Goal: Transaction & Acquisition: Purchase product/service

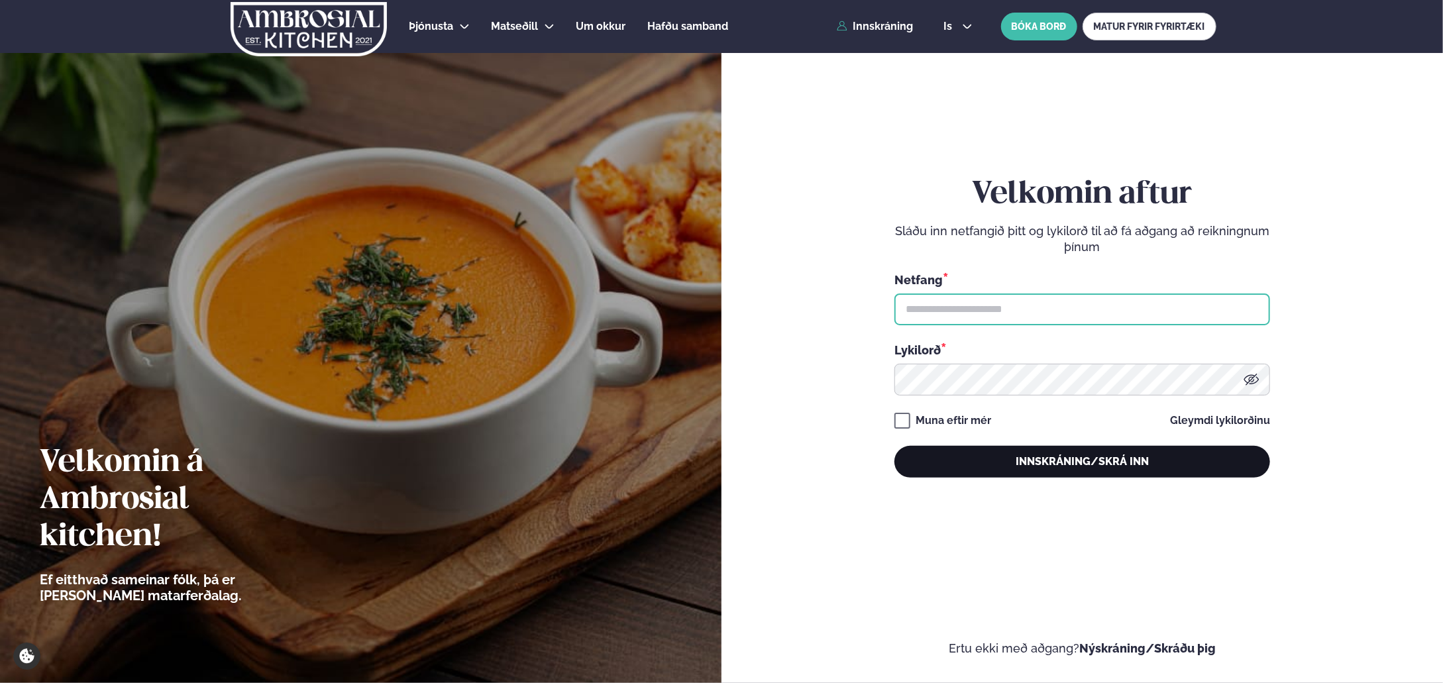
type input "**********"
click at [1079, 462] on button "Innskráning/Skrá inn" at bounding box center [1082, 462] width 376 height 32
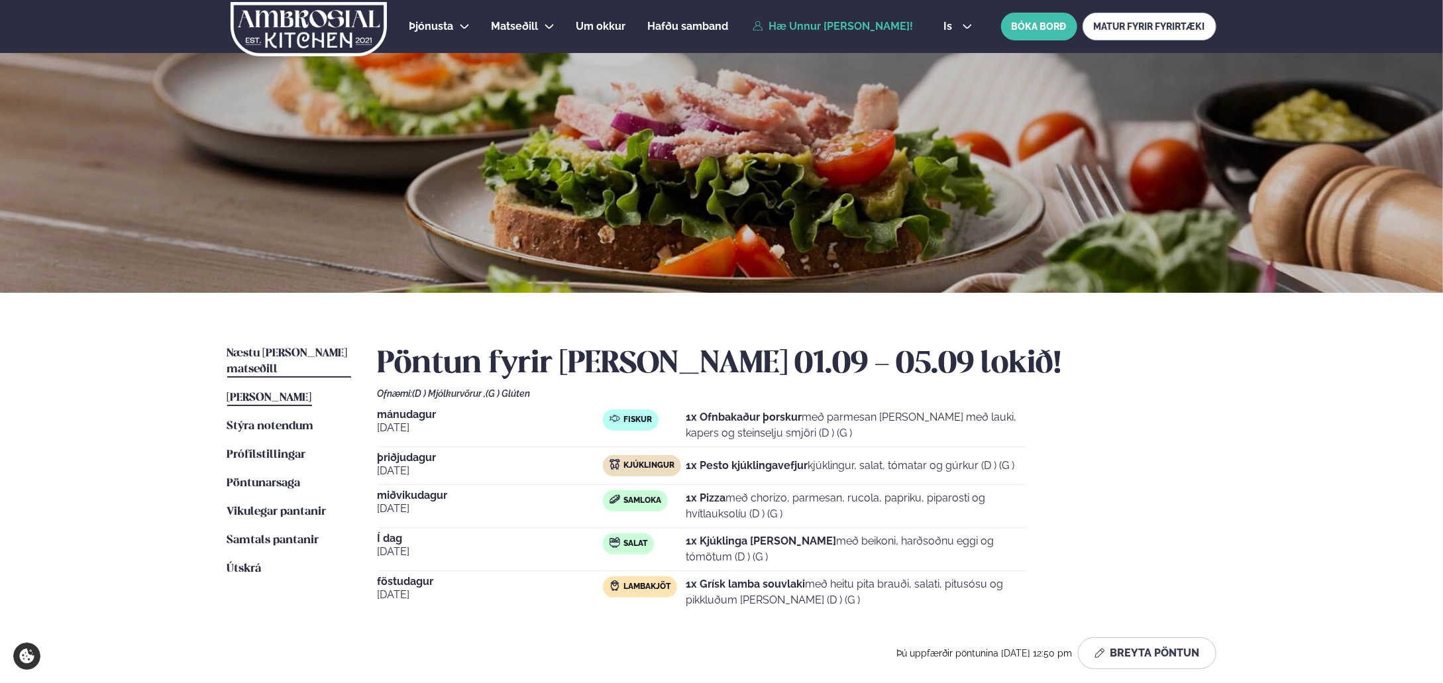
click at [301, 352] on span "Næstu [PERSON_NAME] matseðill" at bounding box center [287, 361] width 121 height 27
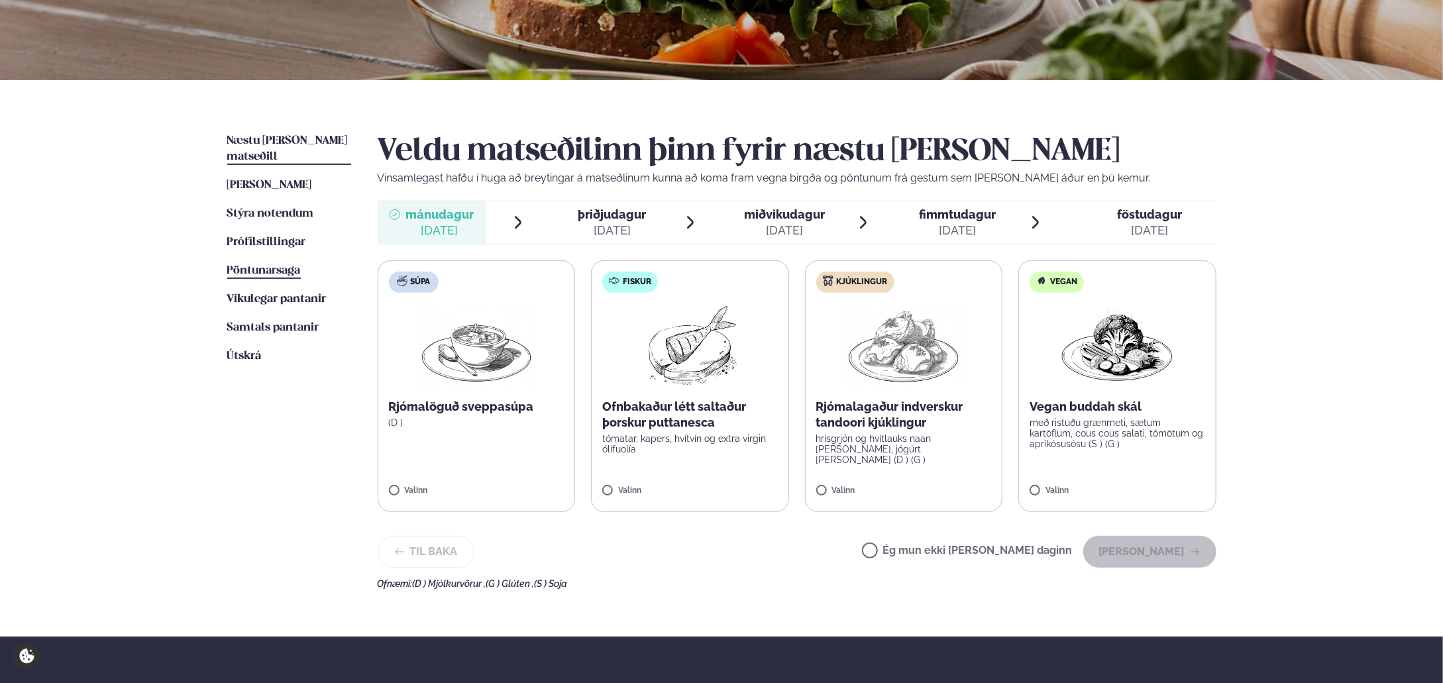
scroll to position [193, 0]
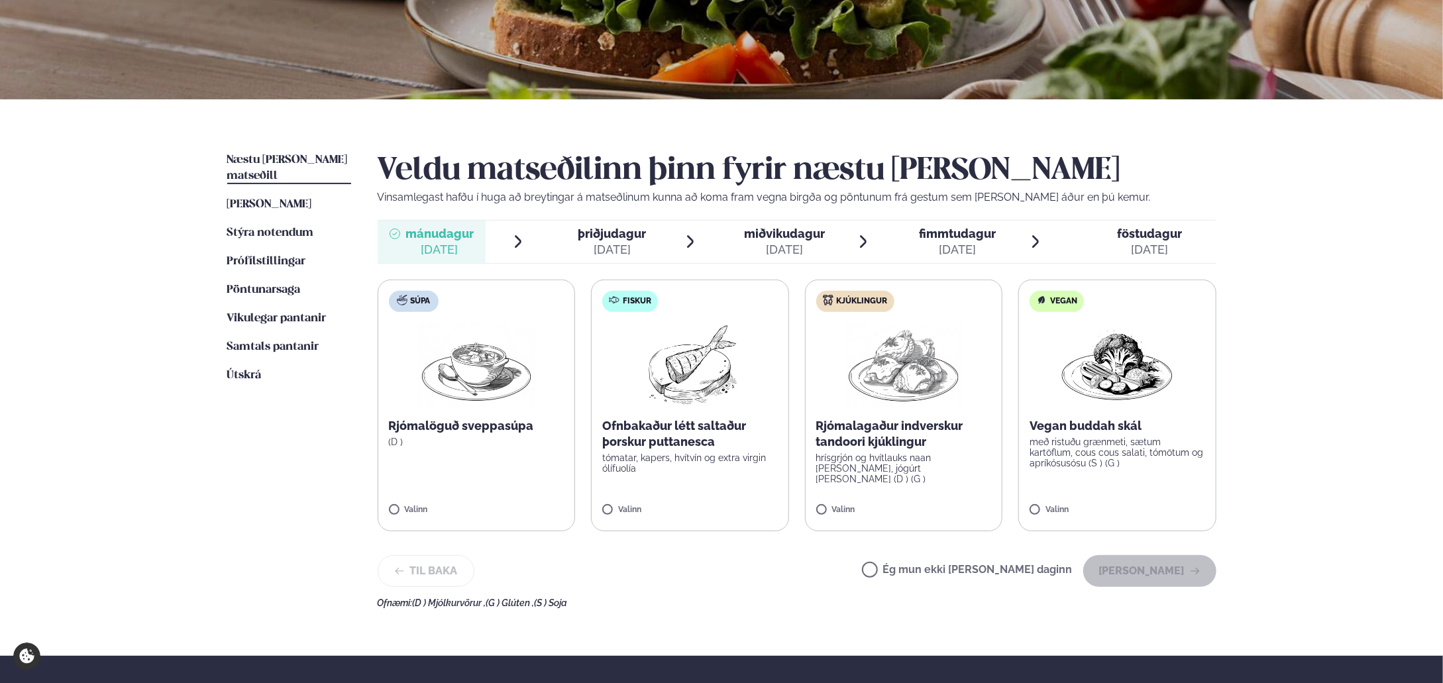
click at [619, 240] on span "þriðjudagur" at bounding box center [612, 234] width 68 height 14
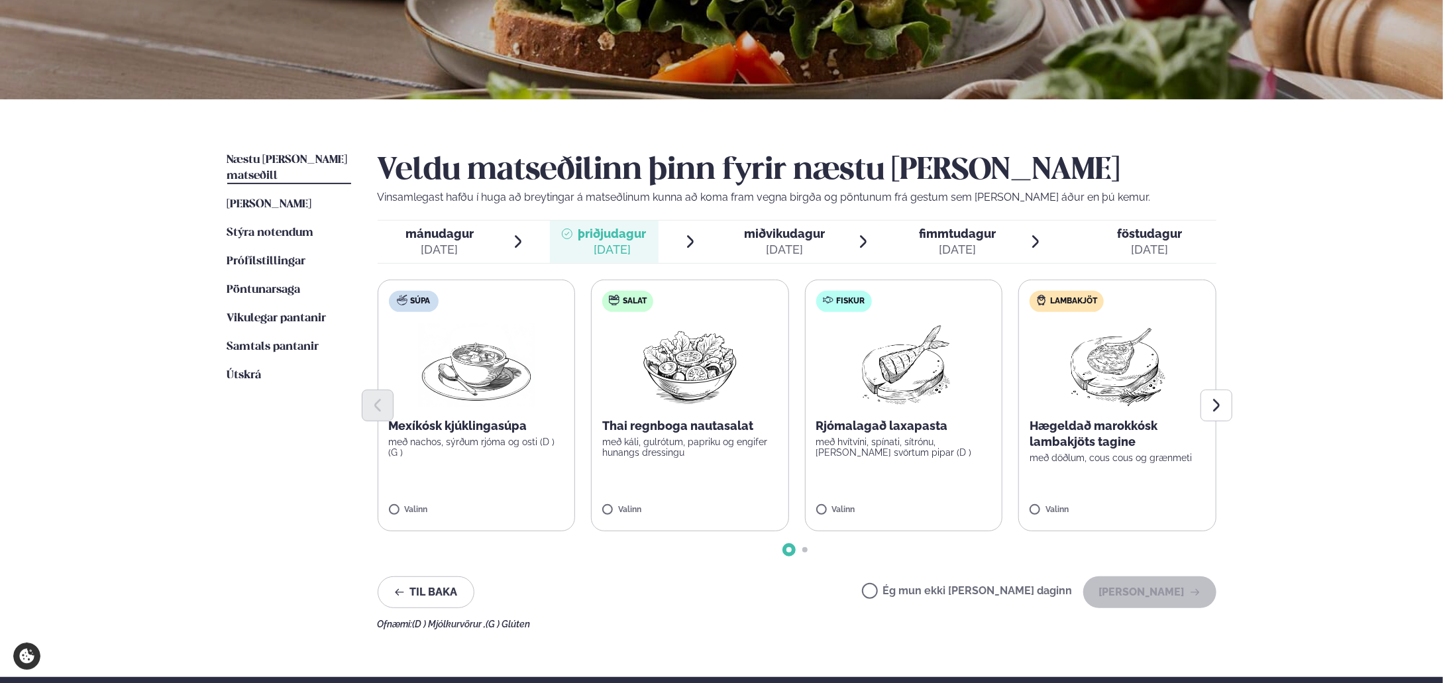
click at [460, 221] on span "mánudagur mán. [DATE]" at bounding box center [432, 242] width 109 height 42
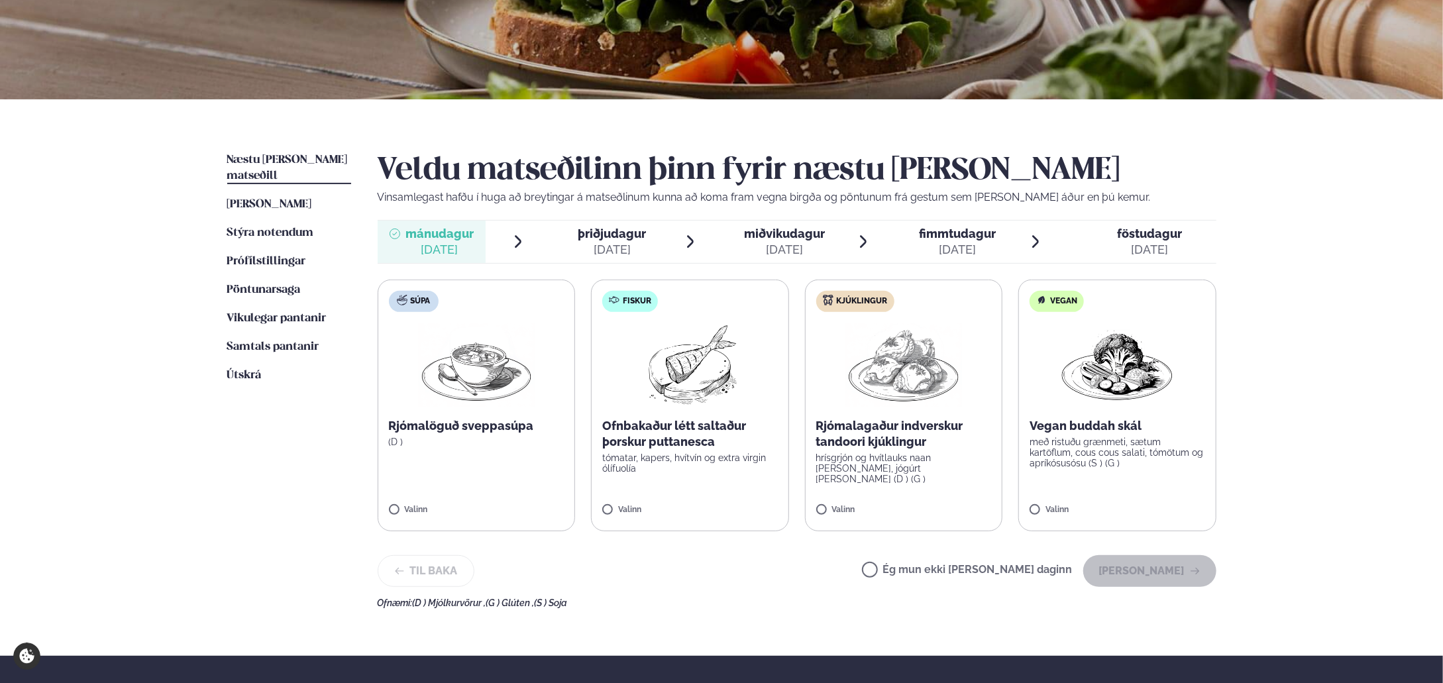
click at [792, 240] on span "miðvikudagur" at bounding box center [784, 234] width 81 height 14
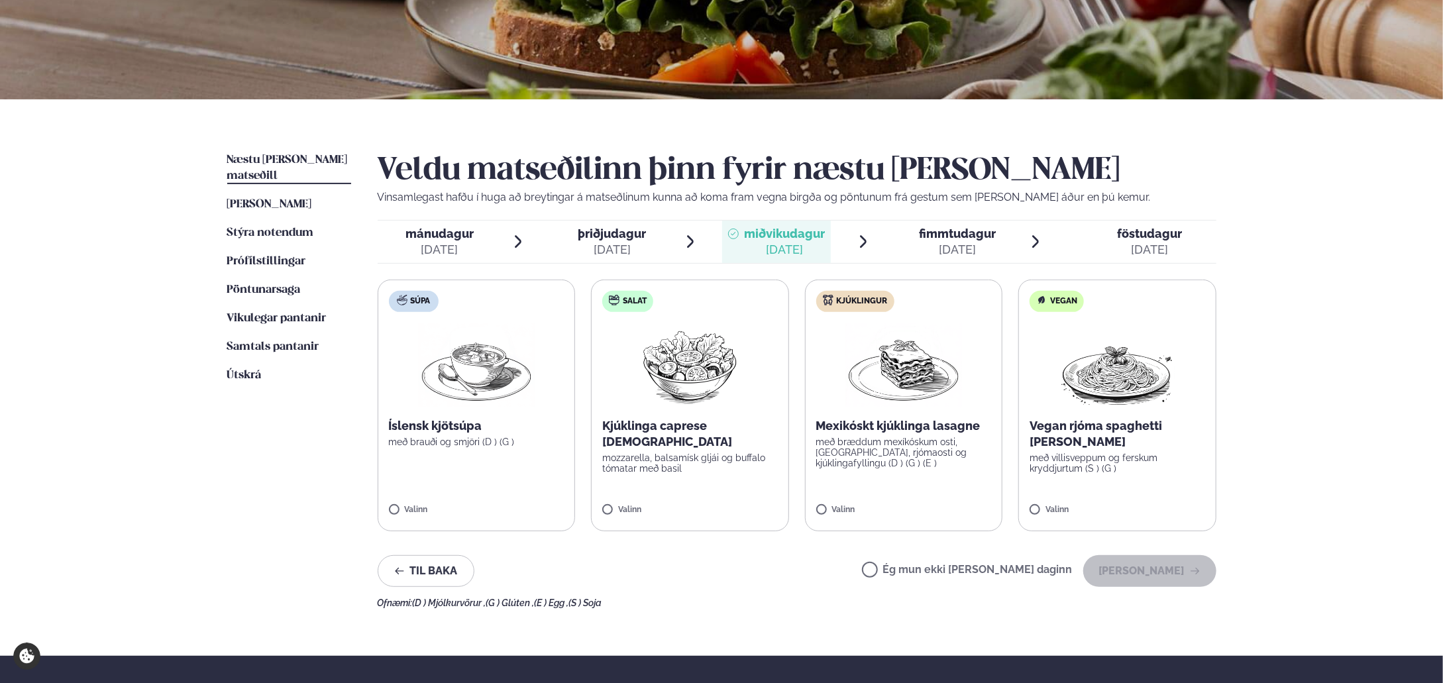
click at [960, 237] on span "fimmtudagur" at bounding box center [957, 234] width 77 height 14
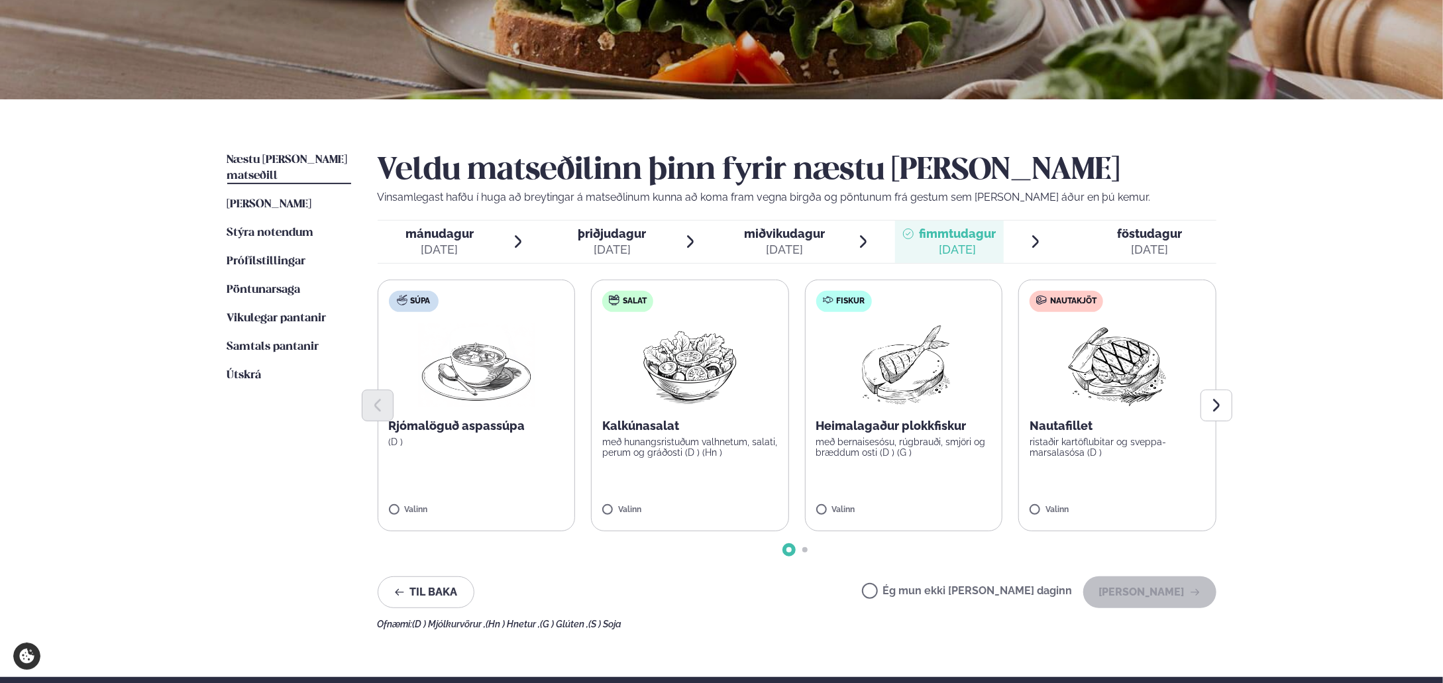
click at [1144, 245] on div "[DATE]" at bounding box center [1149, 250] width 65 height 16
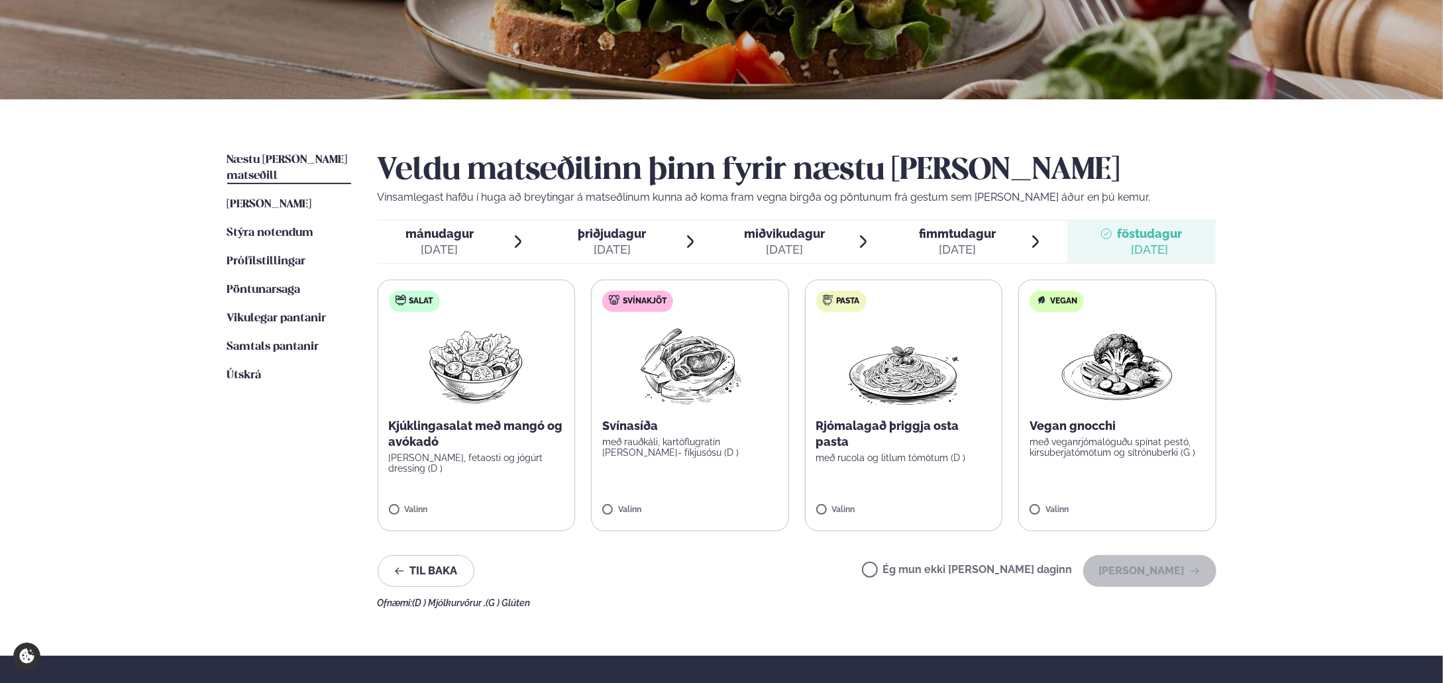
click at [463, 242] on div "[DATE]" at bounding box center [439, 250] width 68 height 16
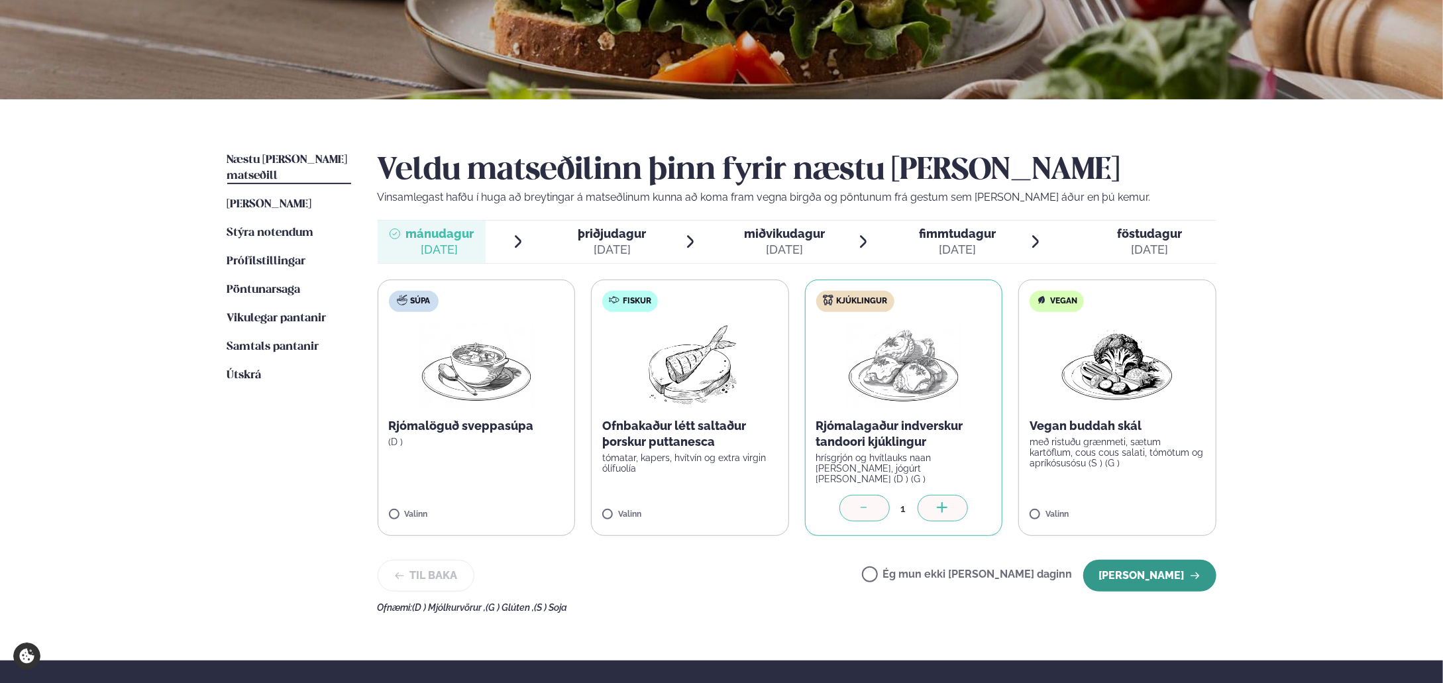
click at [1180, 580] on button "[PERSON_NAME]" at bounding box center [1149, 576] width 133 height 32
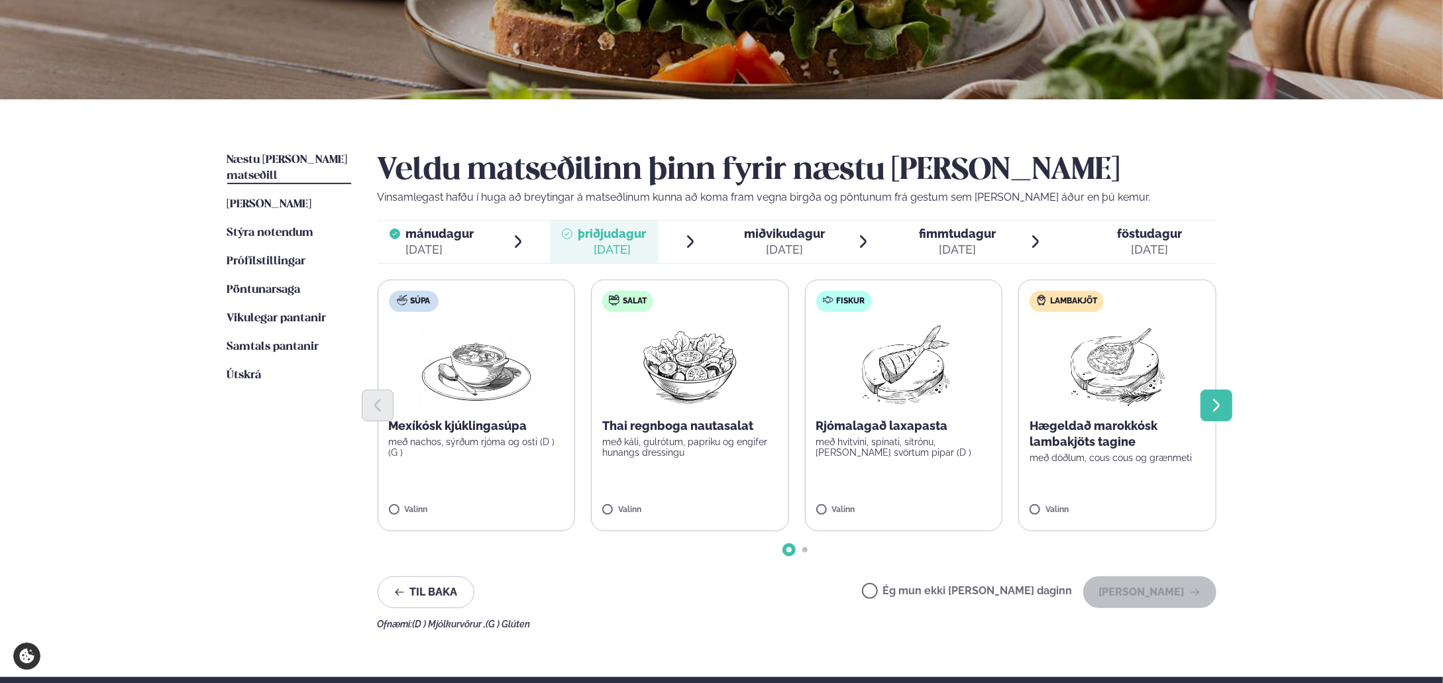
click at [1222, 408] on icon "Next slide" at bounding box center [1216, 406] width 16 height 16
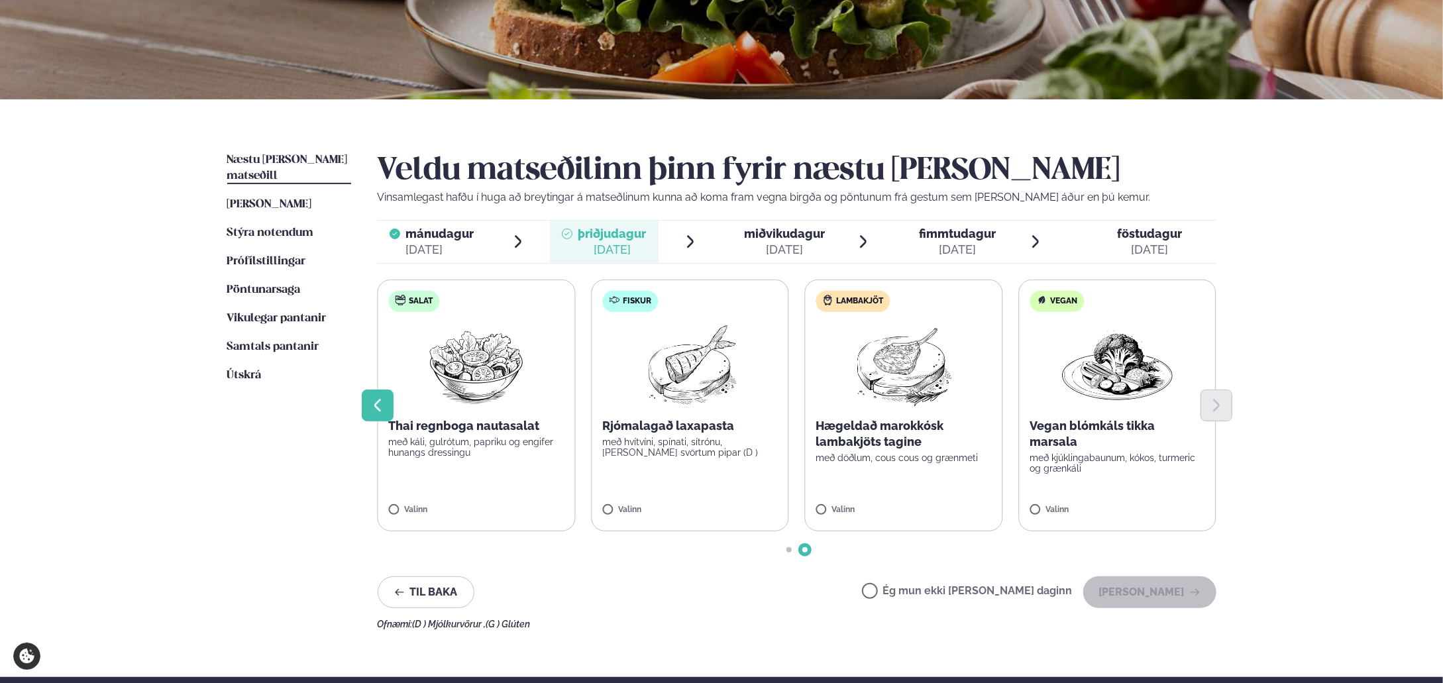
click at [370, 406] on icon "Previous slide" at bounding box center [378, 406] width 16 height 16
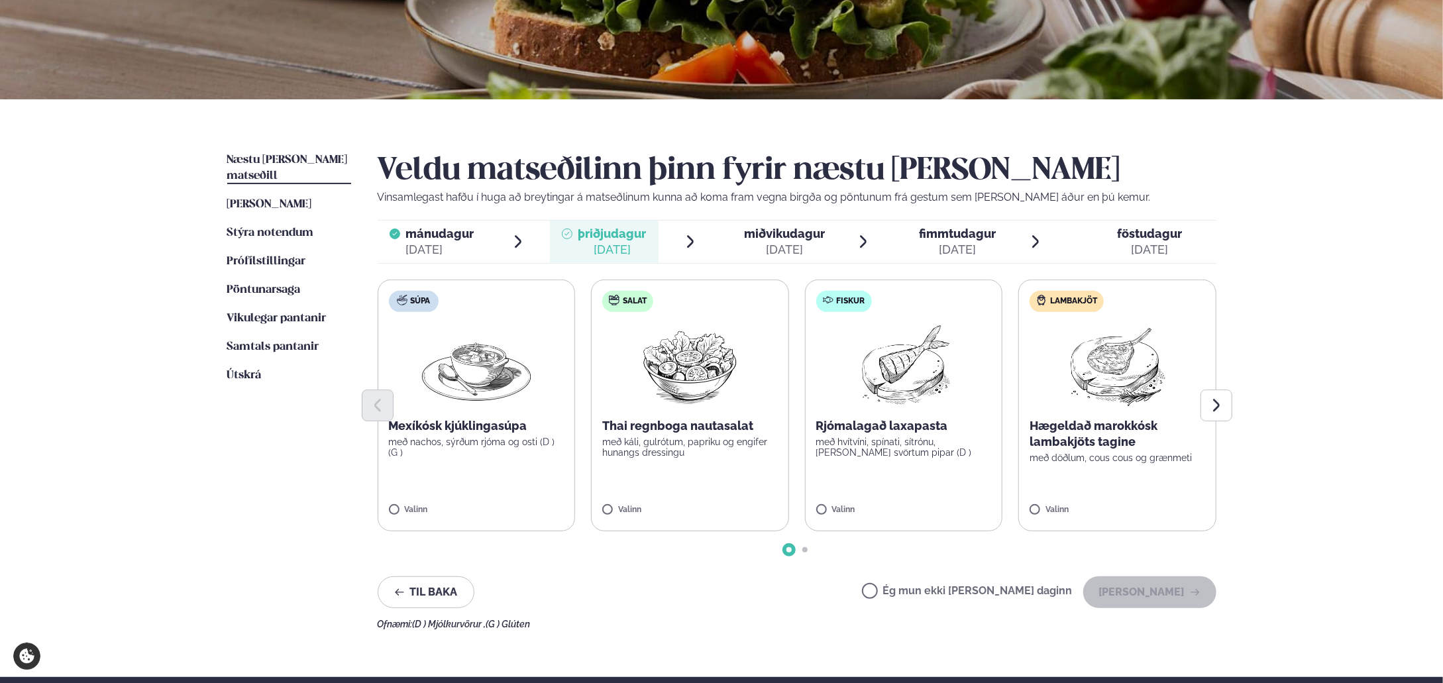
click at [778, 251] on div "[DATE]" at bounding box center [784, 250] width 81 height 16
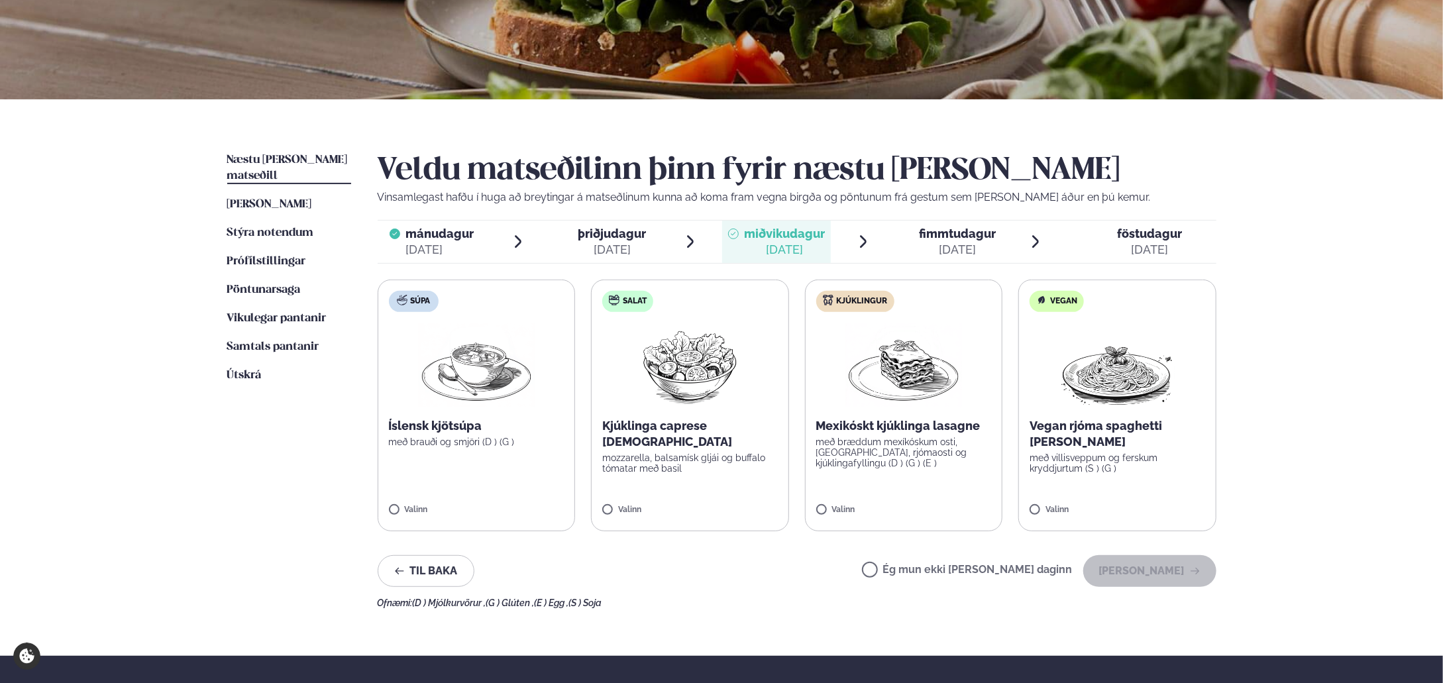
click at [671, 509] on div "Valinn" at bounding box center [690, 510] width 176 height 11
click at [1146, 573] on button "[PERSON_NAME]" at bounding box center [1149, 571] width 133 height 32
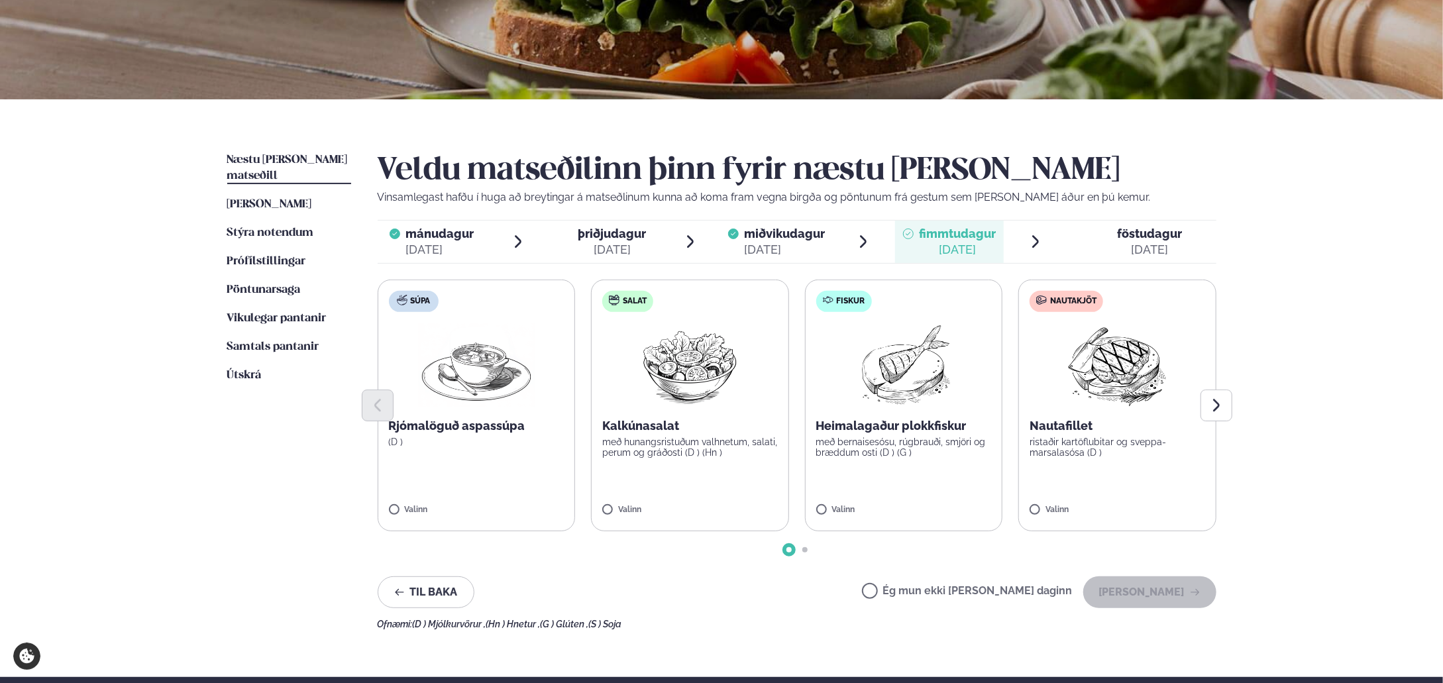
click at [625, 246] on div "[DATE]" at bounding box center [612, 250] width 68 height 16
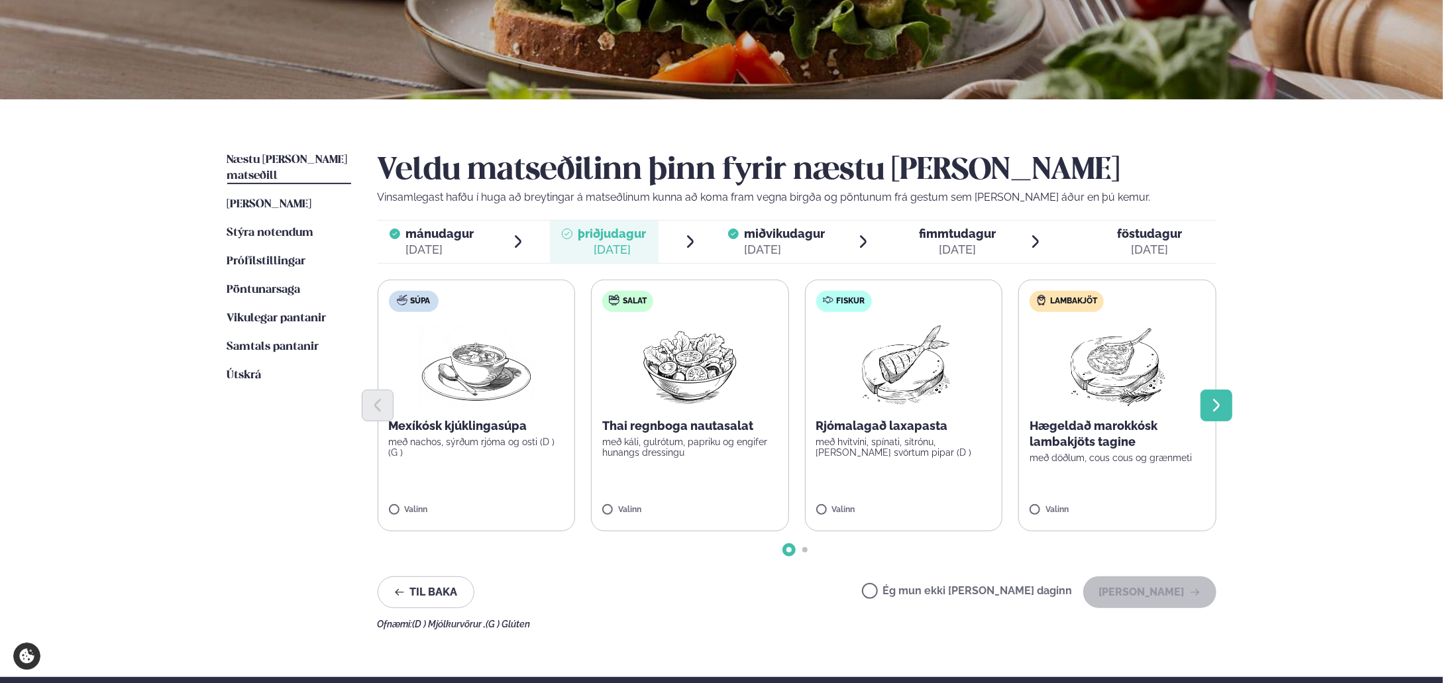
click at [1216, 401] on icon "Next slide" at bounding box center [1216, 405] width 7 height 13
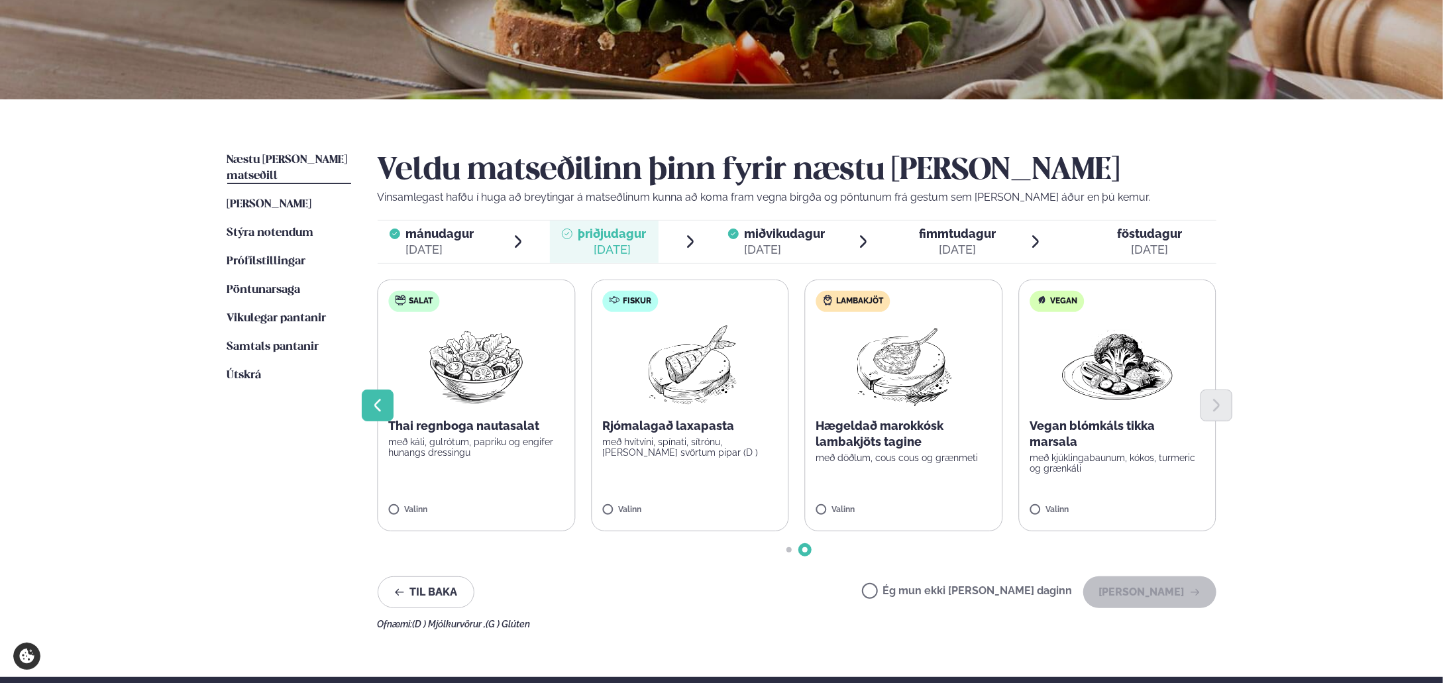
click at [372, 408] on icon "Previous slide" at bounding box center [378, 406] width 16 height 16
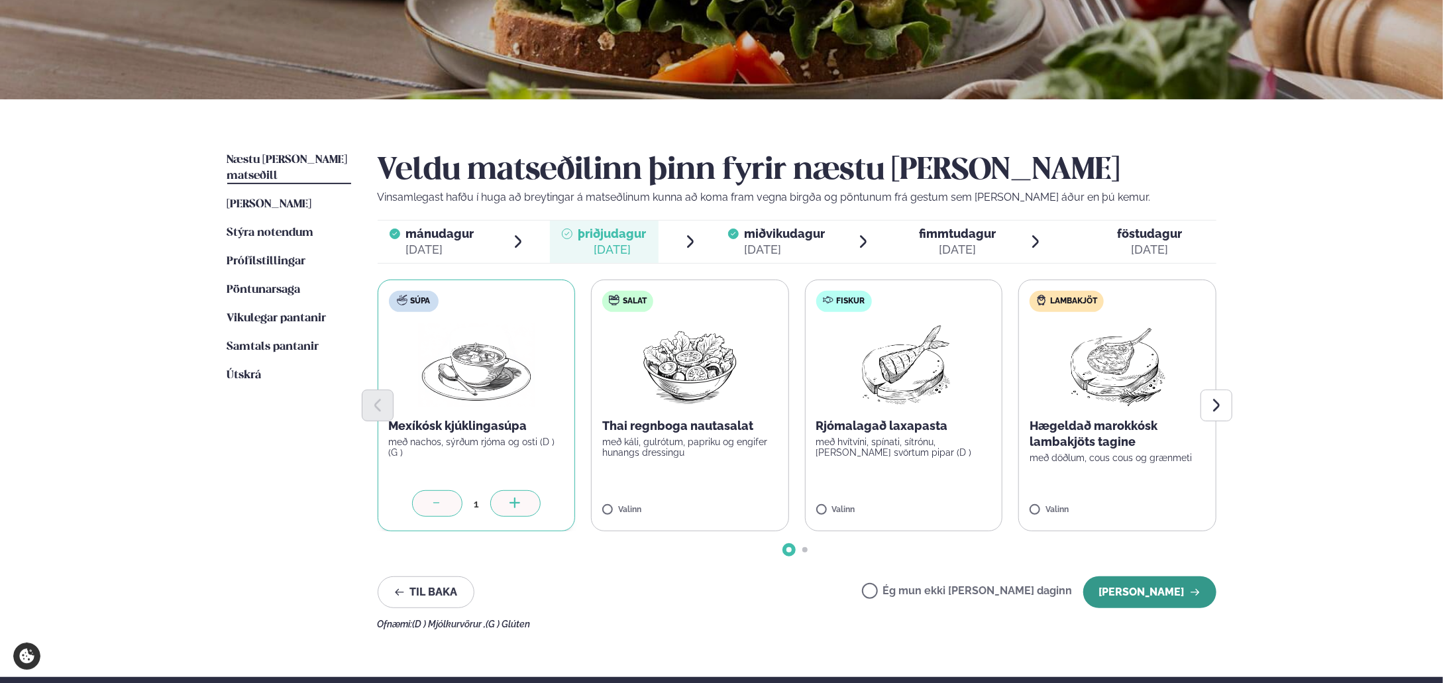
click at [1173, 592] on button "[PERSON_NAME]" at bounding box center [1149, 592] width 133 height 32
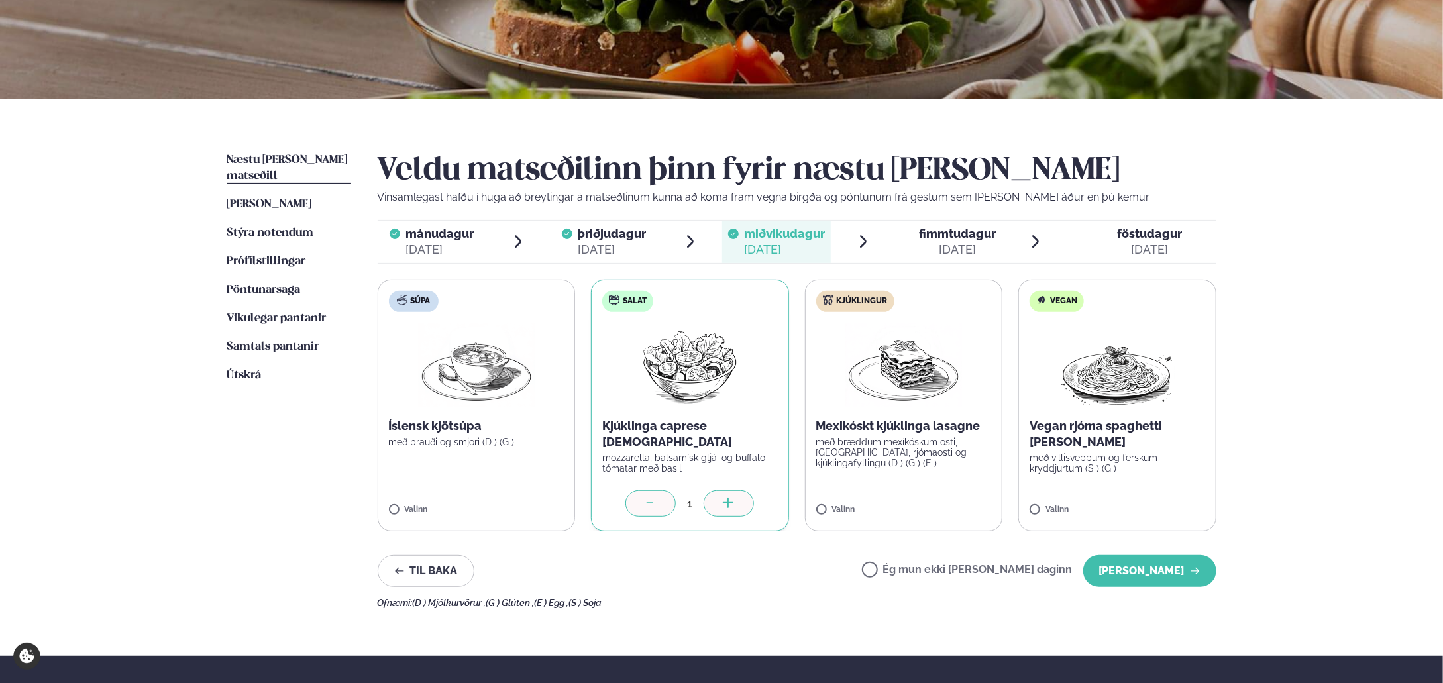
click at [947, 244] on div "[DATE]" at bounding box center [957, 250] width 77 height 16
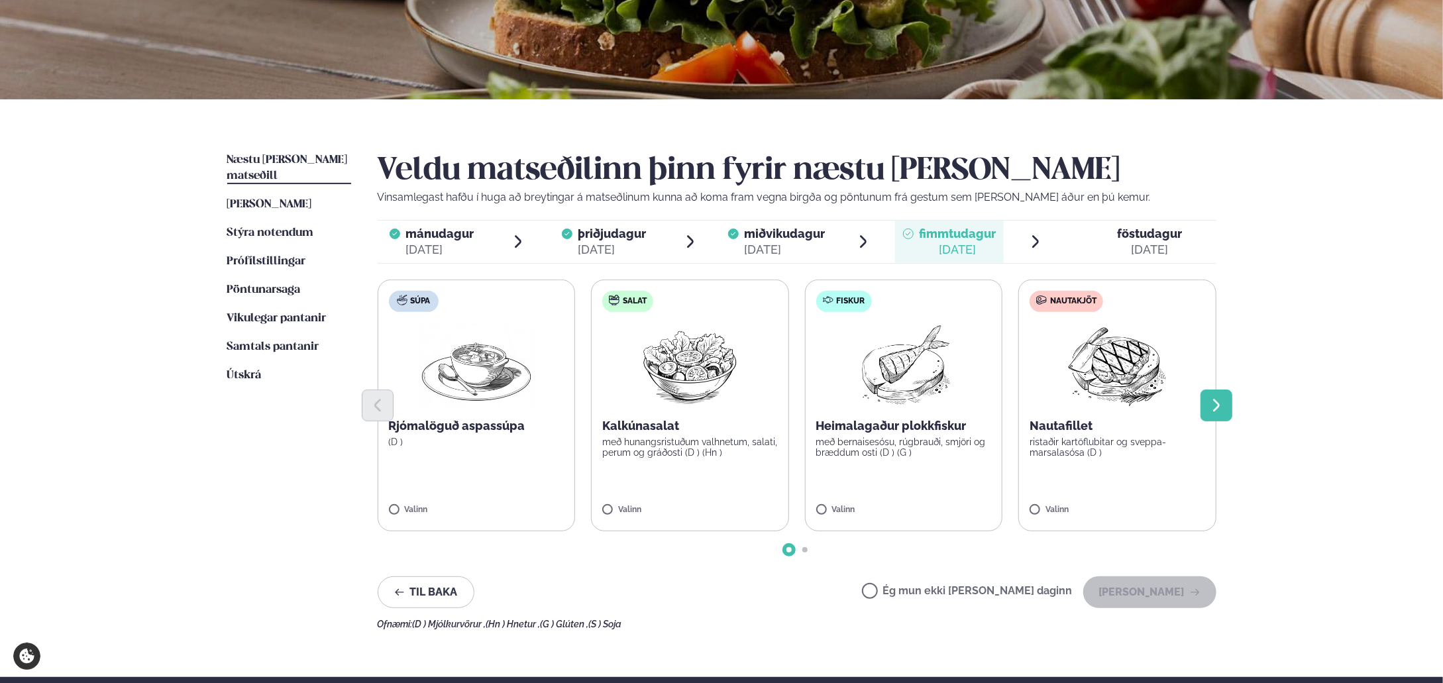
click at [1217, 408] on icon "Next slide" at bounding box center [1216, 406] width 16 height 16
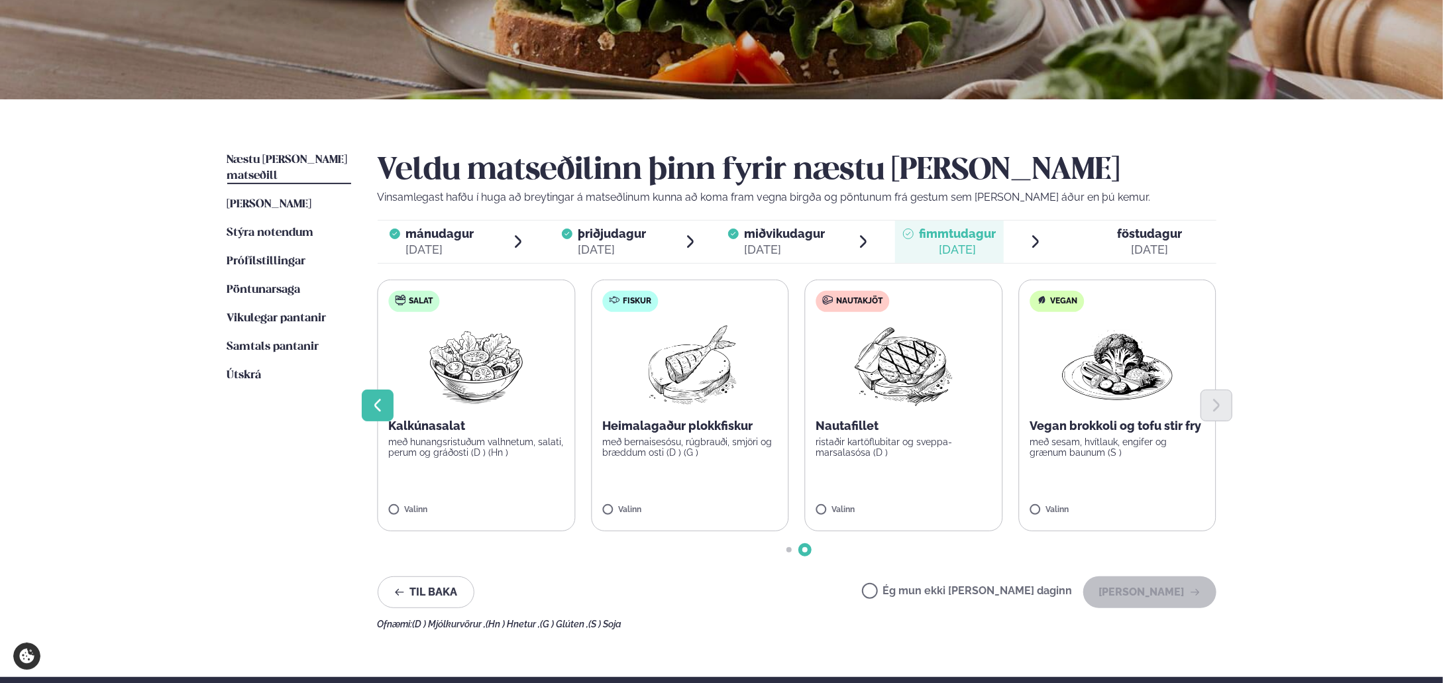
click at [386, 407] on button "Previous slide" at bounding box center [378, 406] width 32 height 32
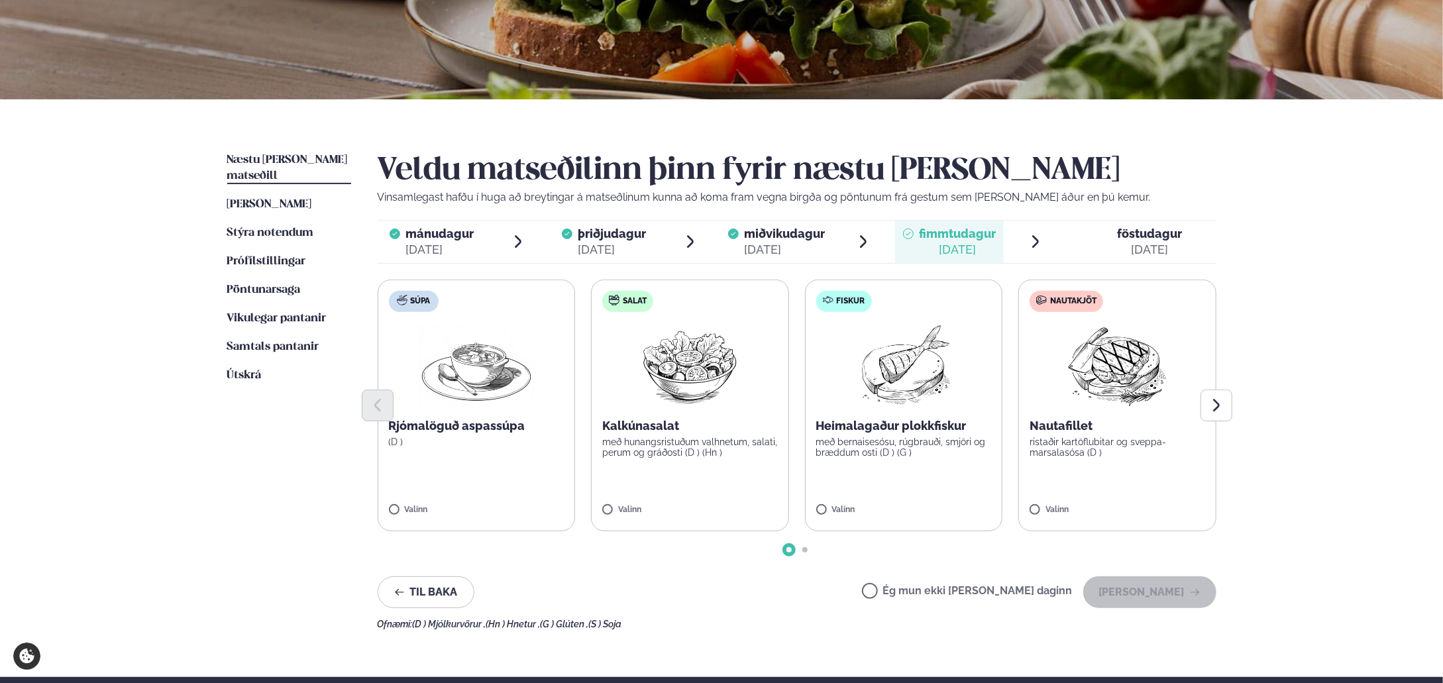
click at [1074, 463] on label "Nautakjöt Nautafillet ristaðir kartöflubitar og sveppa- marsalasósa (D ) Valinn" at bounding box center [1117, 406] width 198 height 252
click at [1158, 594] on button "[PERSON_NAME]" at bounding box center [1149, 592] width 133 height 32
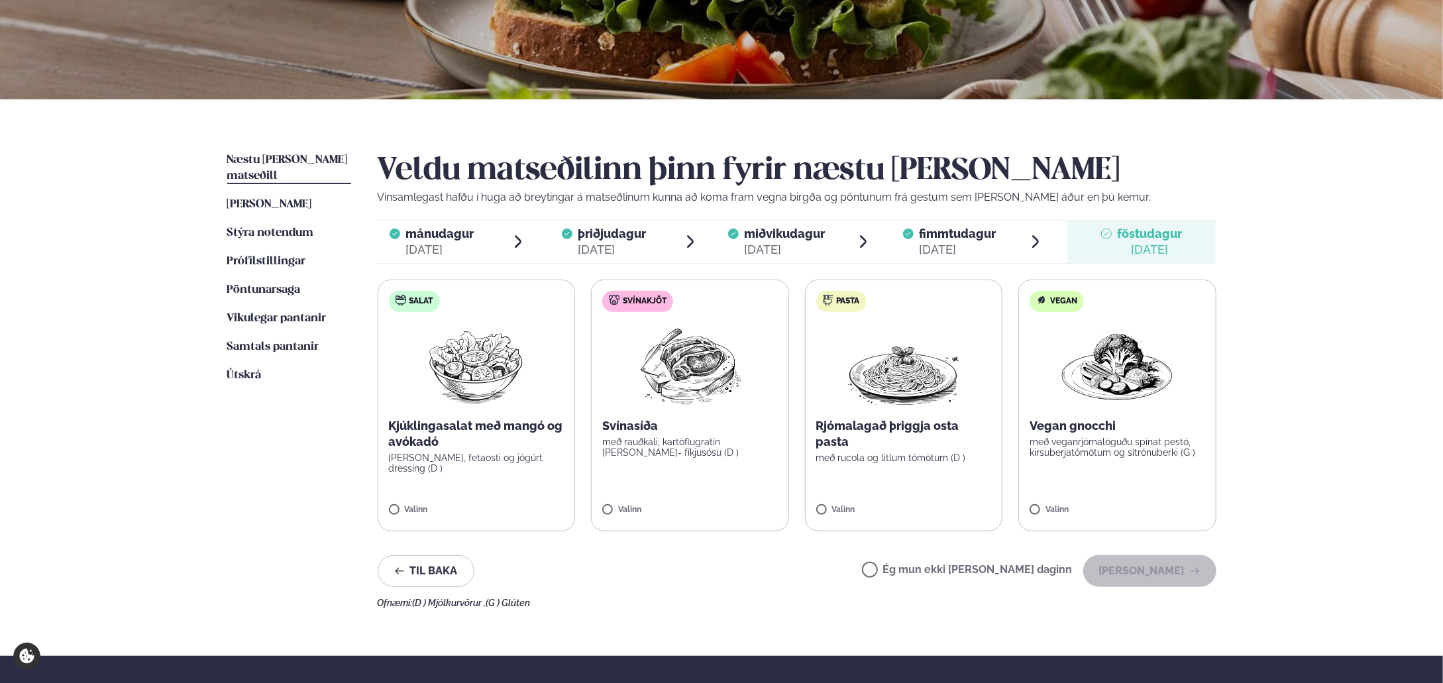
click at [526, 483] on label "Salat Kjúklingasalat með mangó og avókadó [PERSON_NAME], fetaosti og jógúrt dre…" at bounding box center [477, 406] width 198 height 252
click at [1169, 578] on button "[PERSON_NAME]" at bounding box center [1149, 571] width 133 height 32
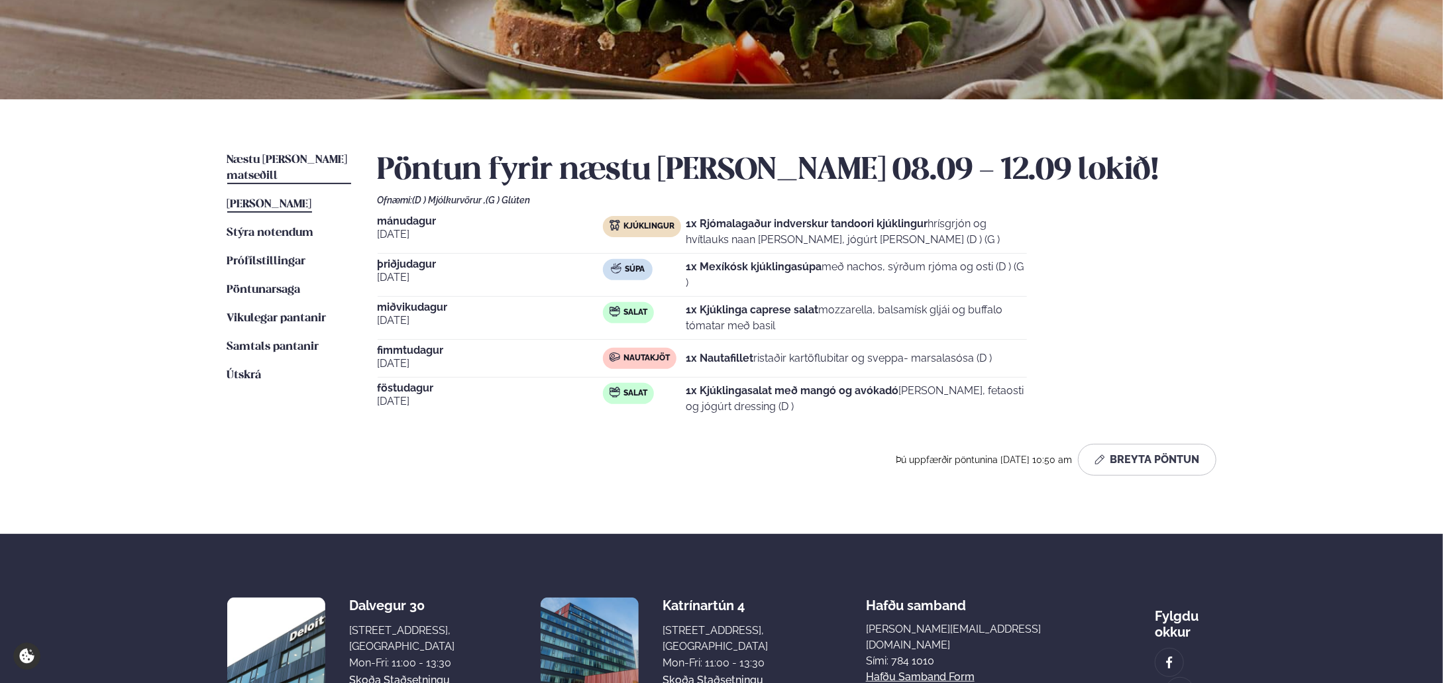
click at [270, 199] on span "[PERSON_NAME]" at bounding box center [269, 204] width 85 height 11
